Goal: Information Seeking & Learning: Check status

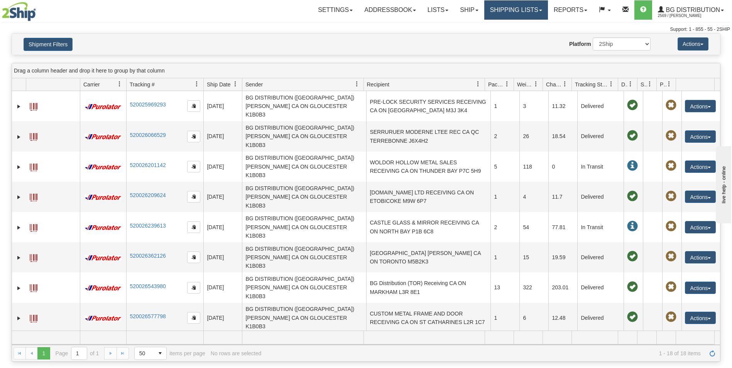
click at [509, 12] on link "Shipping lists" at bounding box center [516, 9] width 64 height 19
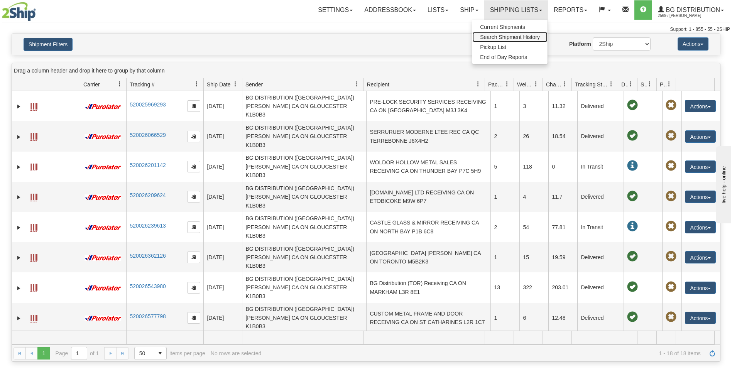
click at [486, 35] on span "Search Shipment History" at bounding box center [510, 37] width 60 height 6
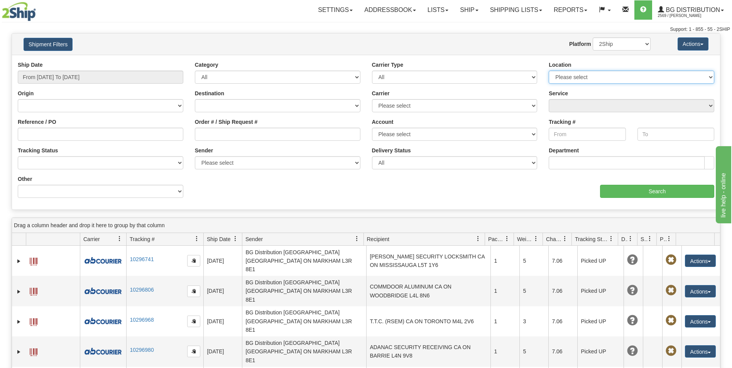
click at [683, 79] on select "Please select Ottawa K1B 3W7 Montreal Quebec City Winnipeg Toronto" at bounding box center [632, 77] width 166 height 13
select select "5436"
click at [549, 71] on select "Please select Ottawa K1B 3W7 Montreal Quebec City Winnipeg Toronto" at bounding box center [632, 77] width 166 height 13
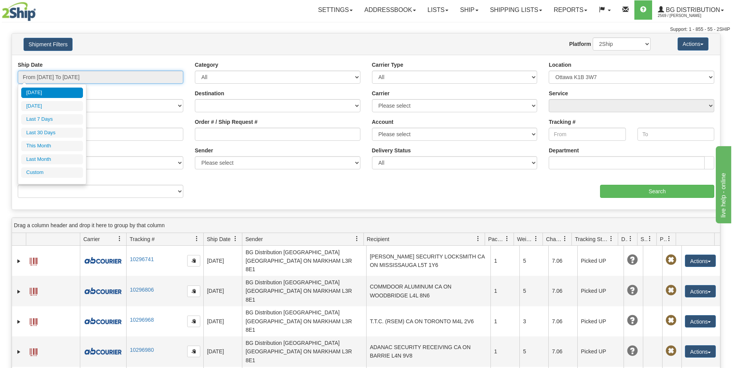
click at [110, 74] on input "From 08/27/2025 To 08/28/2025" at bounding box center [101, 77] width 166 height 13
type input "08/27/2025"
type input "08/22/2025"
type input "08/28/2025"
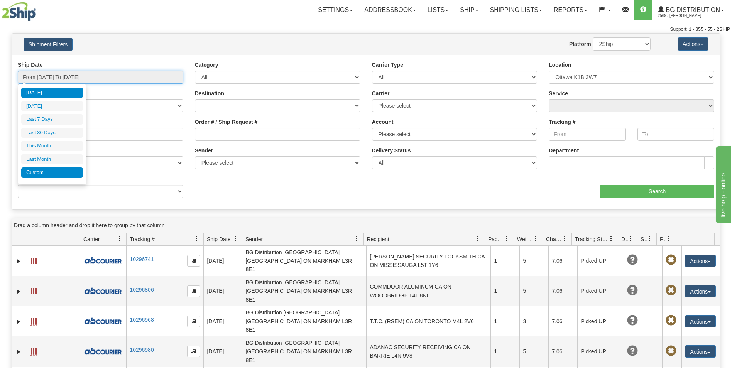
type input "08/01/2025"
type input "08/31/2025"
type input "08/28/2025"
type input "07/01/2025"
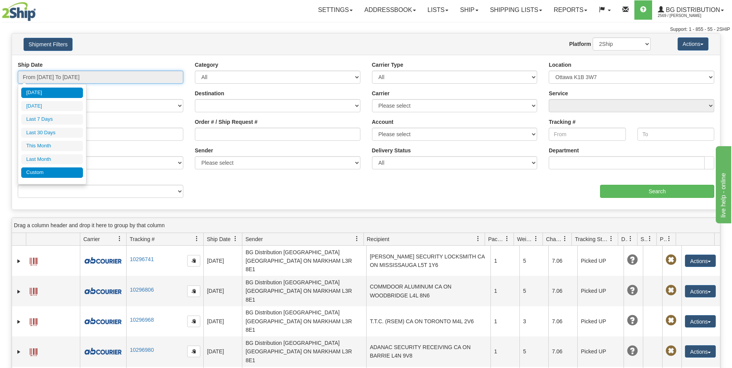
type input "07/31/2025"
type input "08/28/2025"
click at [46, 173] on li "Custom" at bounding box center [52, 172] width 62 height 10
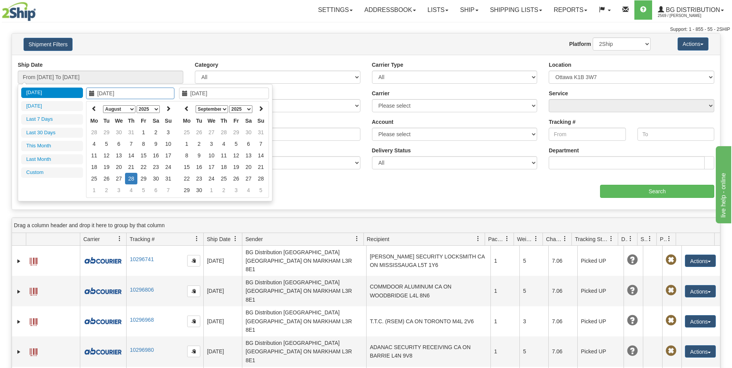
type input "07/01/2025"
type input "07/31/2025"
type input "08/01/2025"
type input "08/31/2025"
type input "08/28/2025"
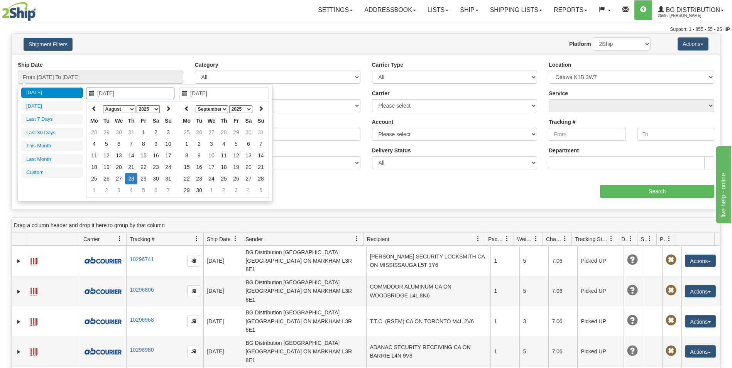
type input "08/28/2025"
type input "08/27/2025"
type input "08/28/2025"
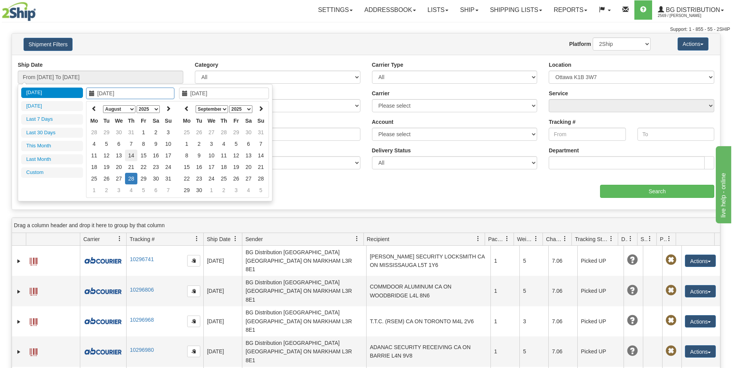
type input "08/14/2025"
click at [132, 156] on td "14" at bounding box center [131, 156] width 12 height 12
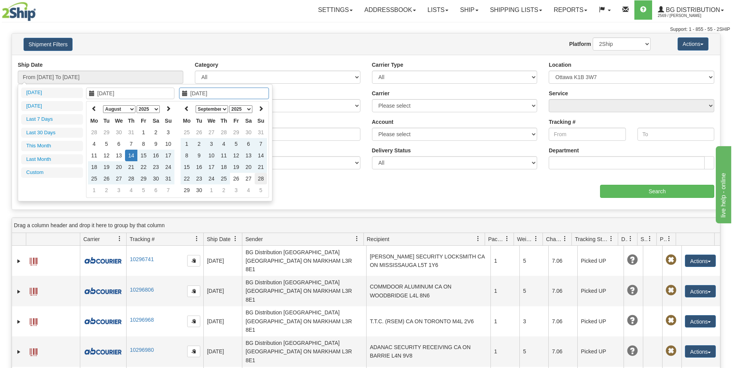
type input "09/28/2025"
click at [262, 180] on td "28" at bounding box center [261, 179] width 12 height 12
type input "From 08/14/2025 To 09/28/2025"
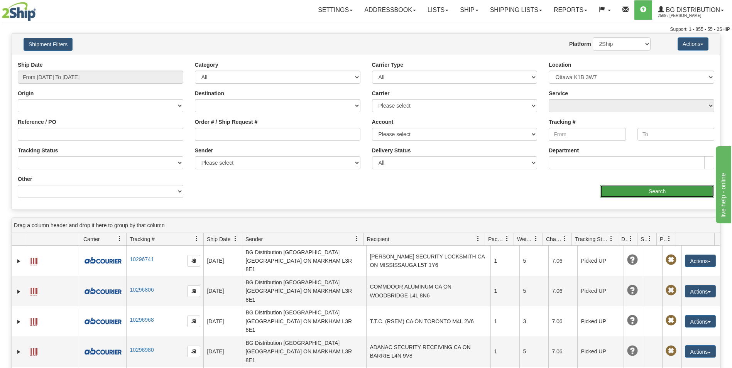
click at [651, 192] on input "Search" at bounding box center [657, 191] width 114 height 13
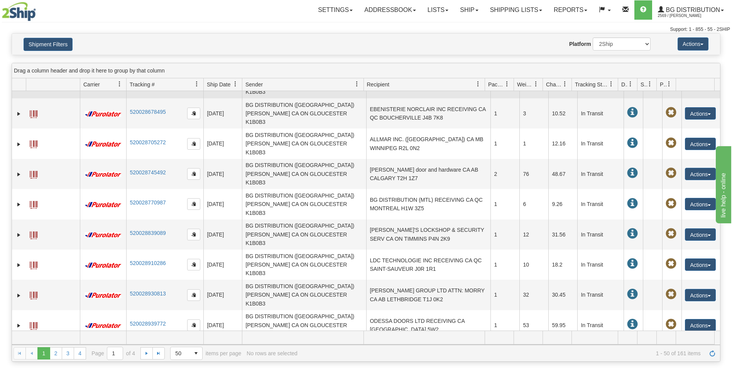
scroll to position [154, 0]
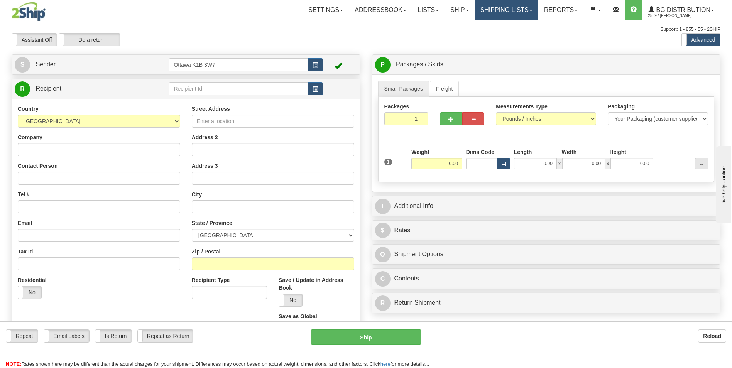
click at [506, 7] on link "Shipping lists" at bounding box center [507, 9] width 64 height 19
